Goal: Task Accomplishment & Management: Manage account settings

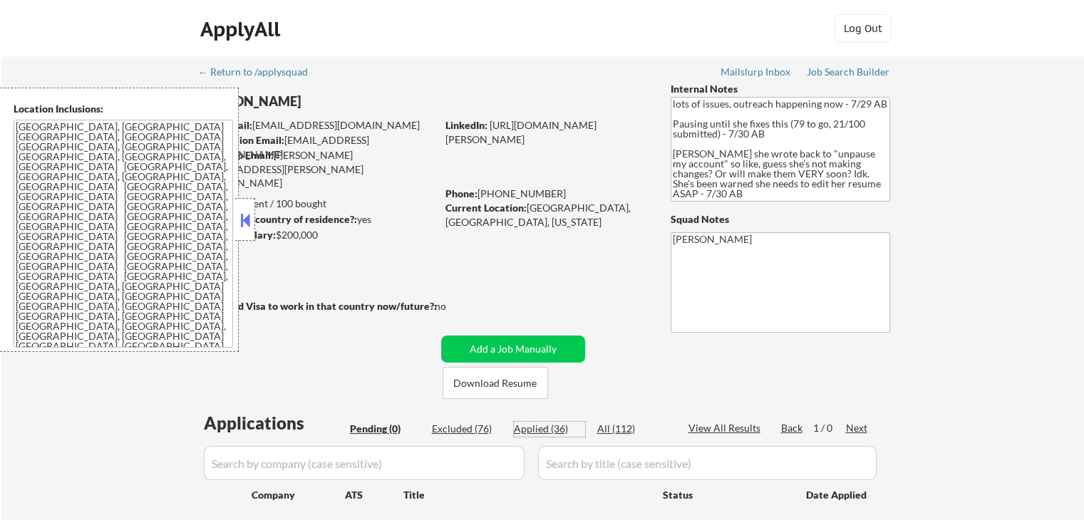
click at [537, 430] on div "Applied (36)" at bounding box center [549, 429] width 71 height 14
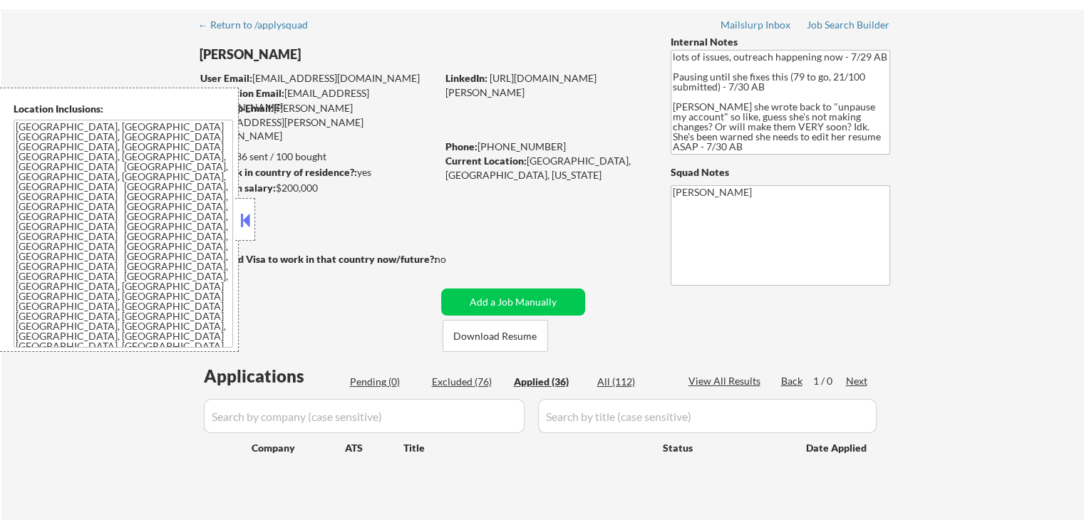
scroll to position [71, 0]
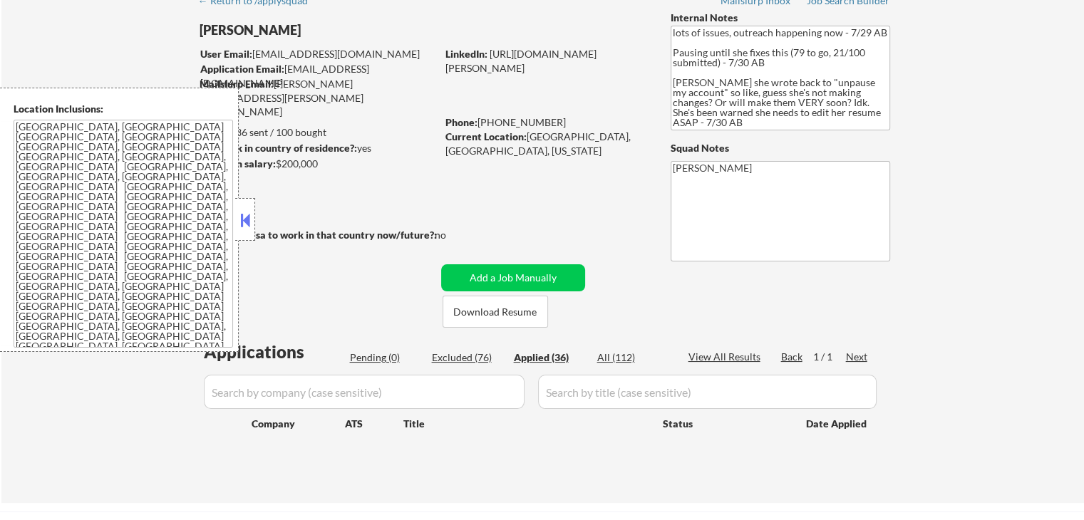
select select ""applied""
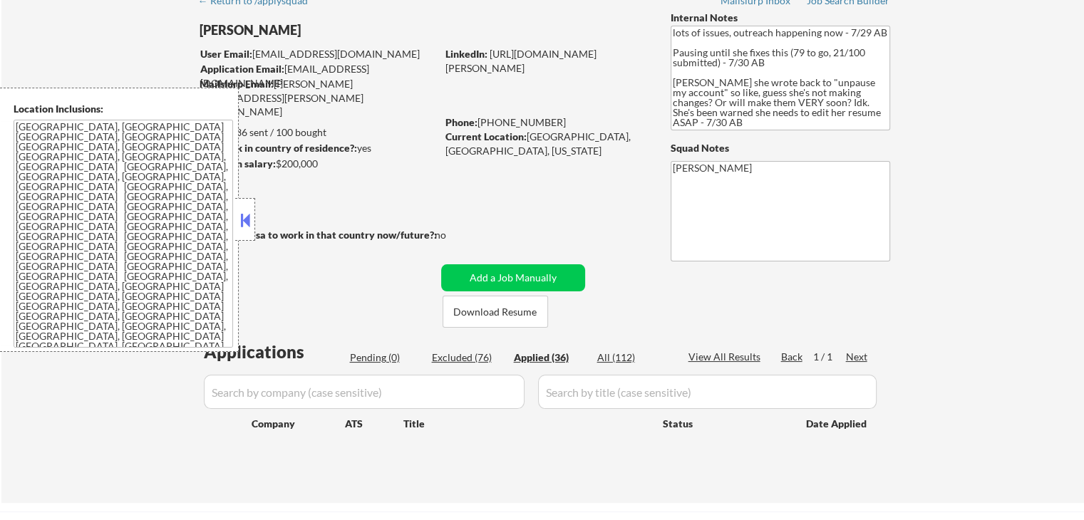
select select ""applied""
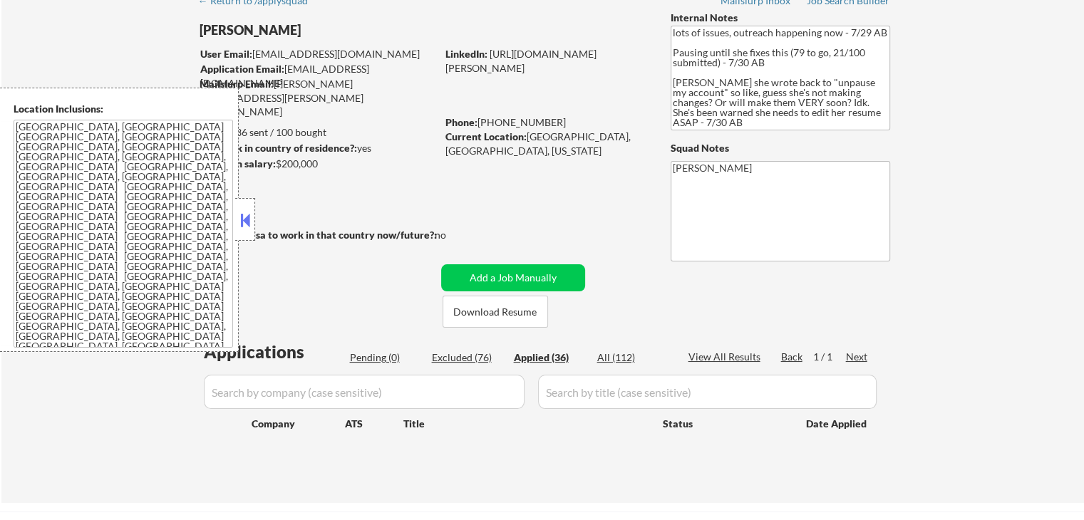
select select ""applied""
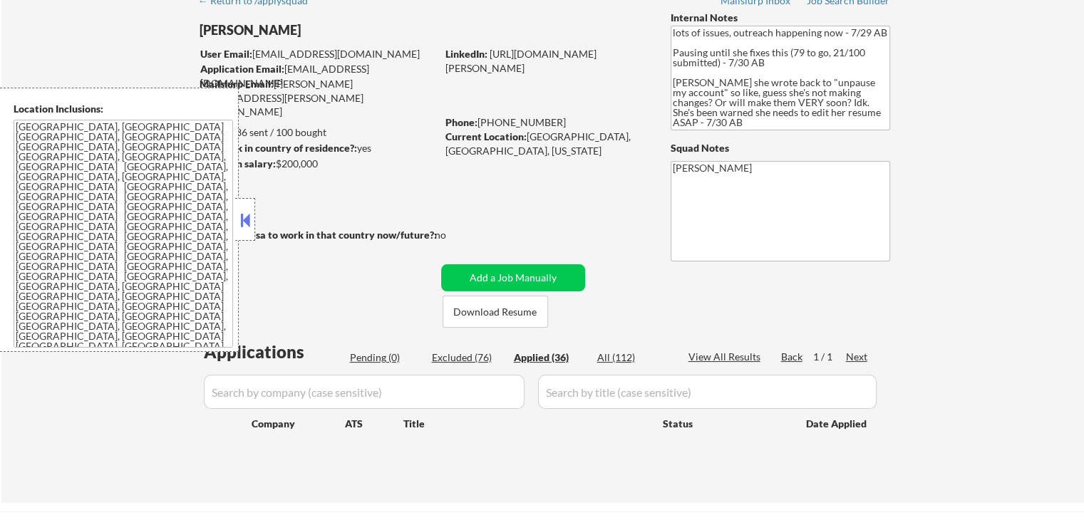
select select ""applied""
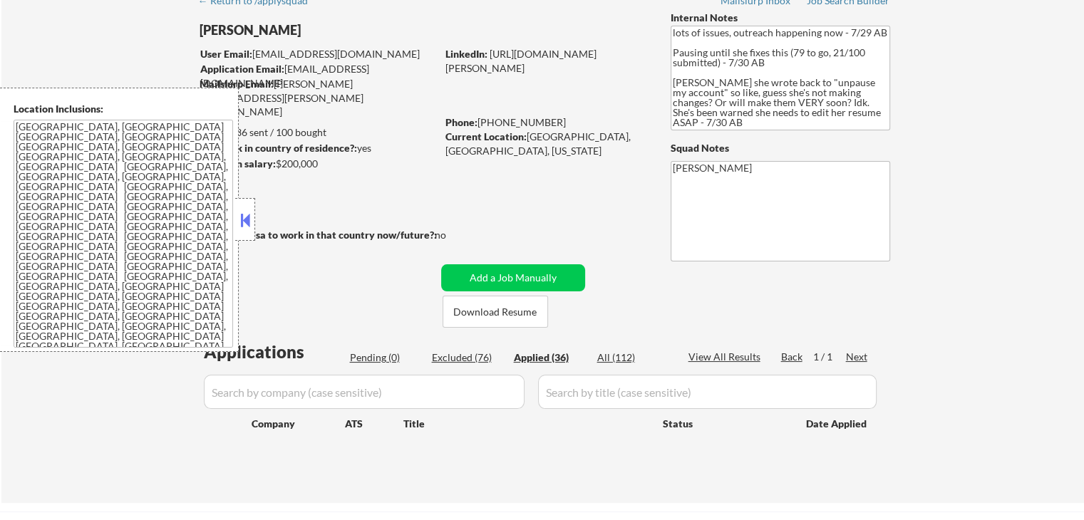
select select ""applied""
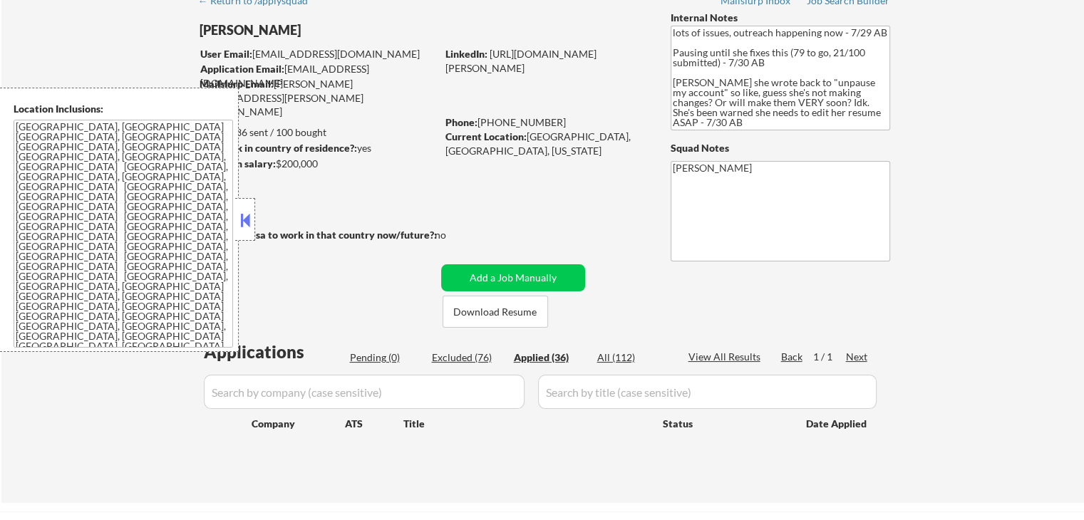
select select ""applied""
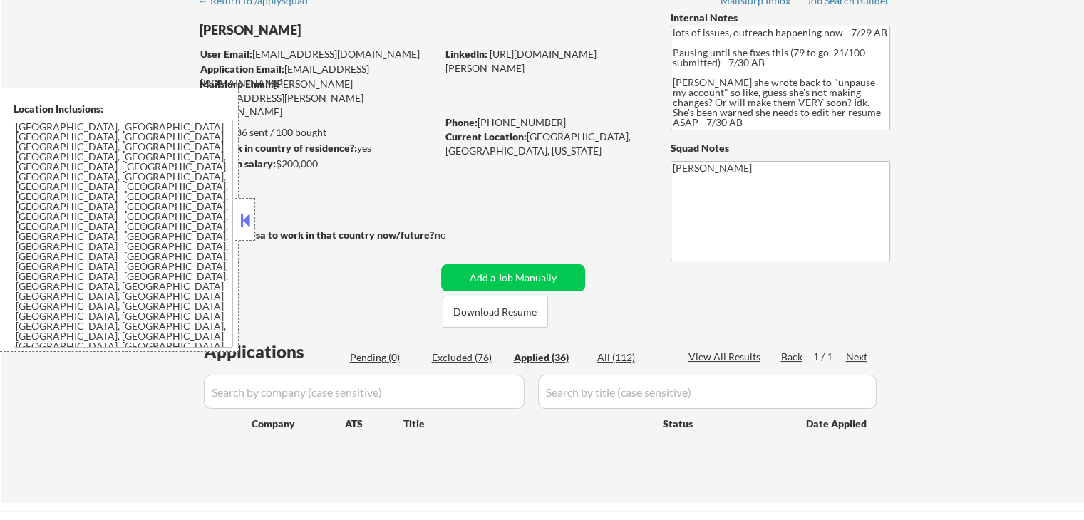
select select ""applied""
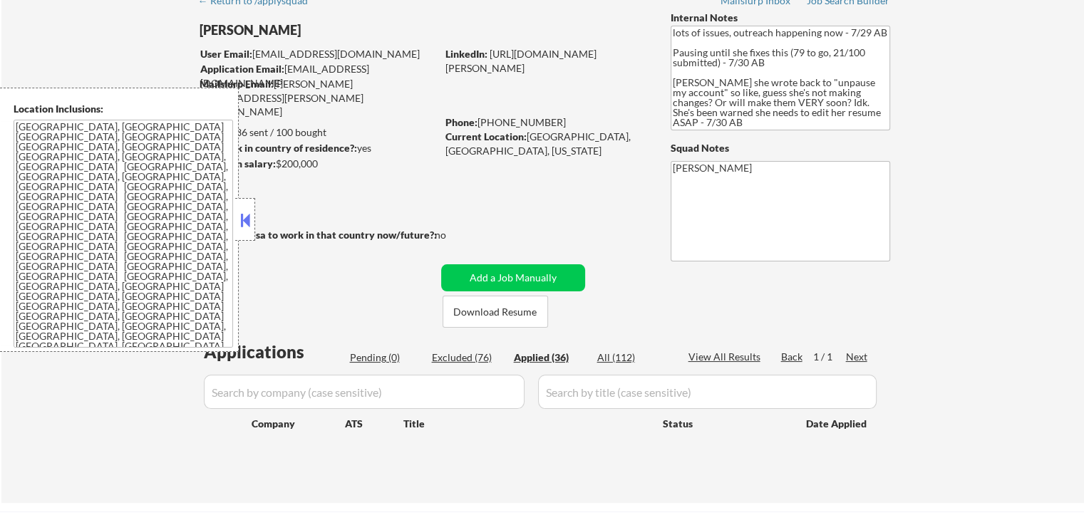
select select ""applied""
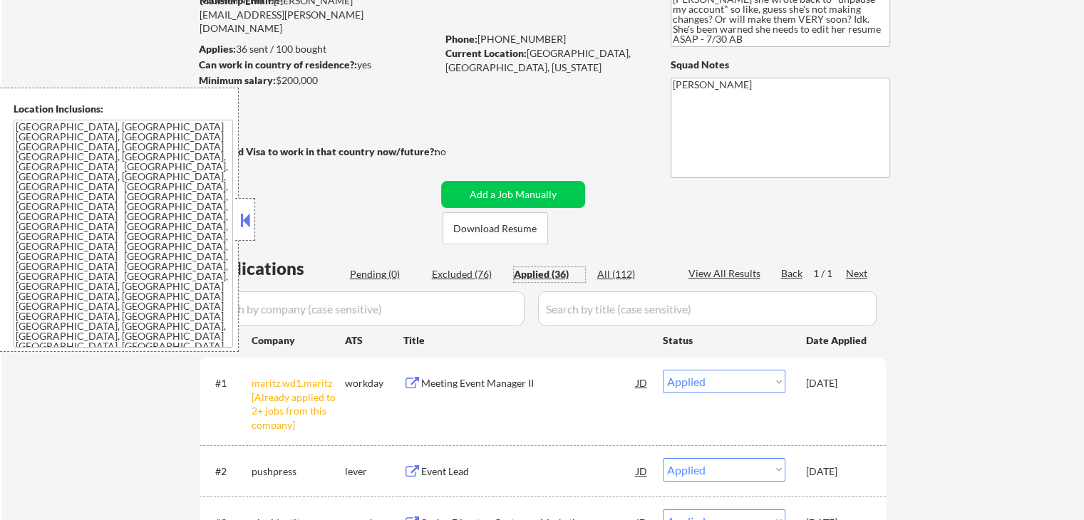
scroll to position [285, 0]
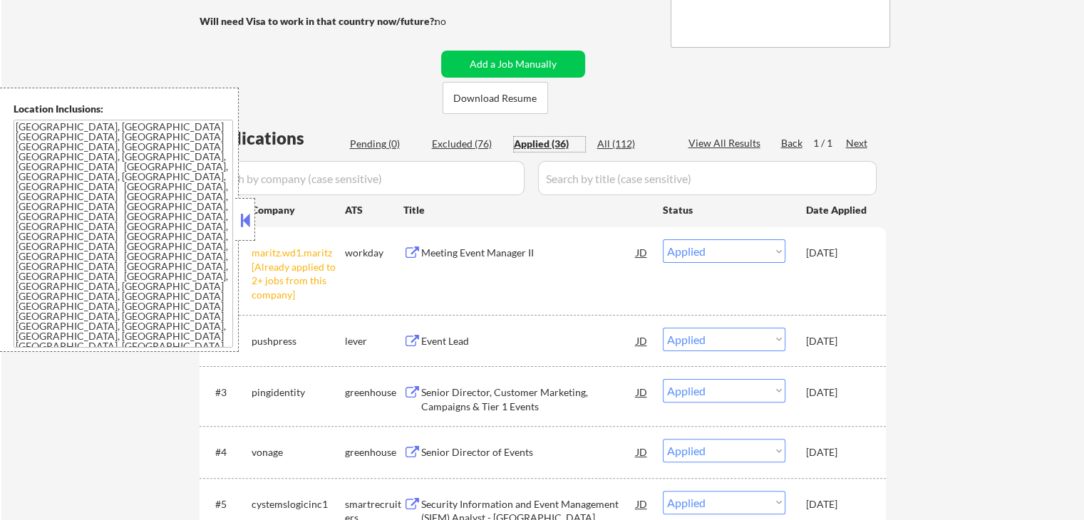
click at [408, 343] on button at bounding box center [412, 342] width 18 height 14
